Goal: Find specific page/section: Find specific page/section

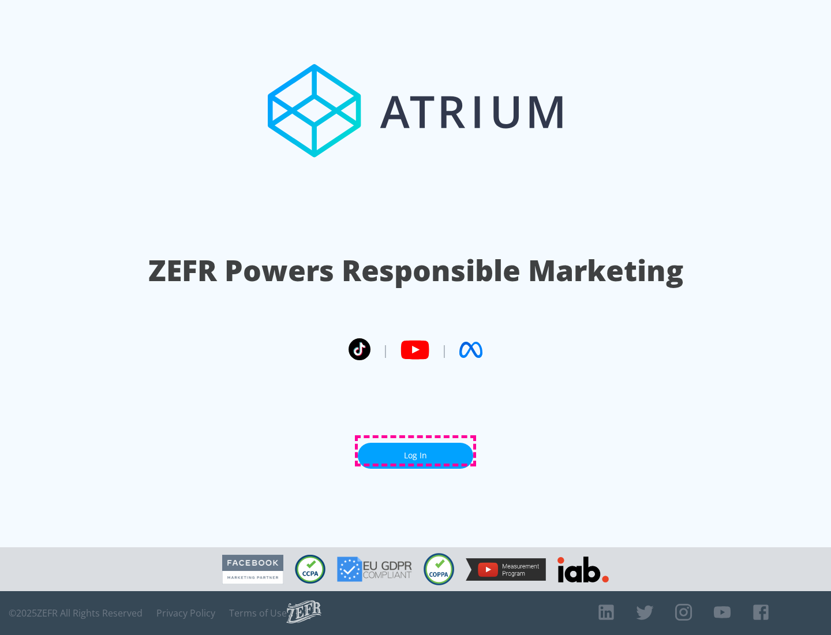
click at [415, 451] on link "Log In" at bounding box center [415, 456] width 115 height 26
